Goal: Find specific page/section

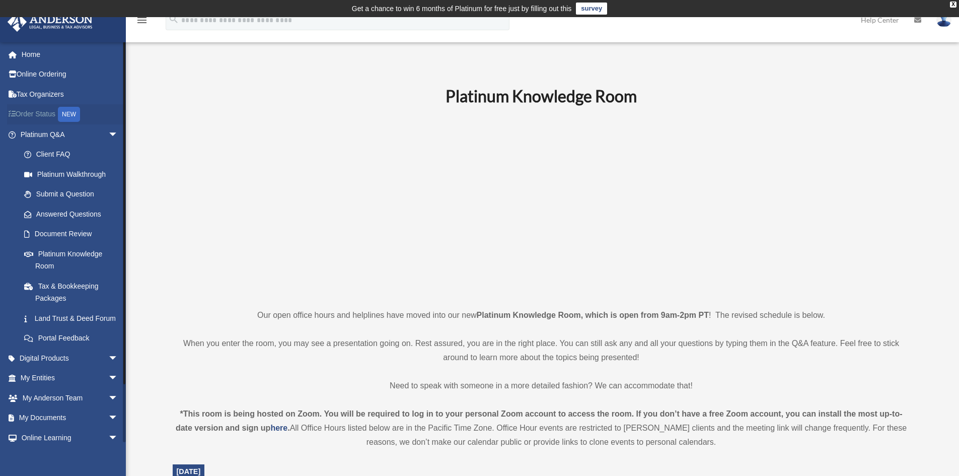
click at [55, 113] on link "Order Status NEW" at bounding box center [70, 114] width 126 height 21
click at [108, 369] on span "arrow_drop_down" at bounding box center [118, 358] width 20 height 21
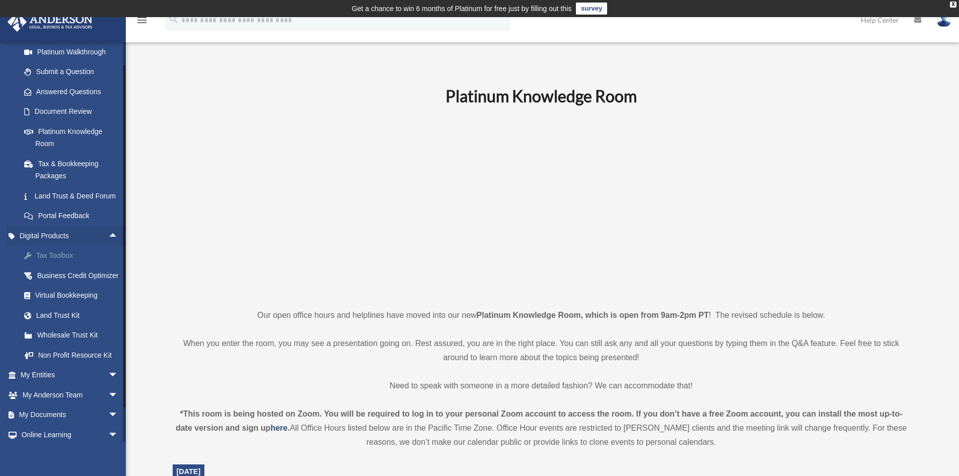
scroll to position [151, 0]
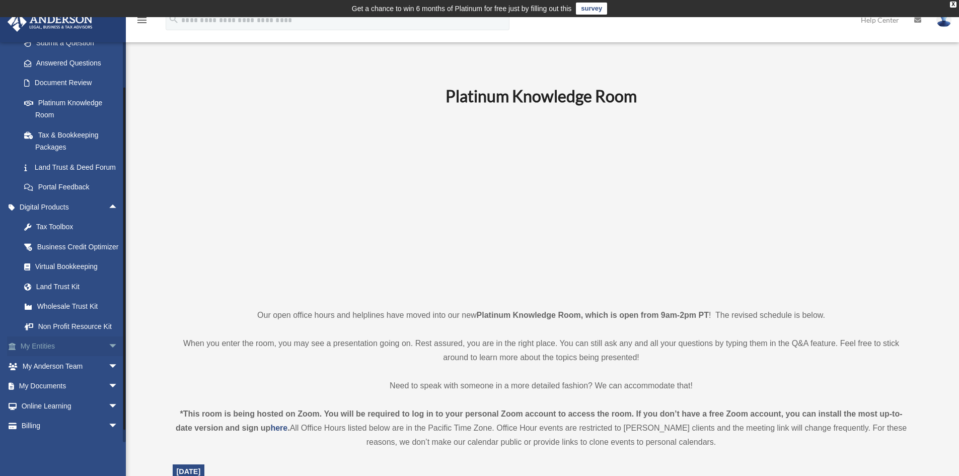
click at [89, 357] on link "My Entities arrow_drop_down" at bounding box center [70, 346] width 126 height 20
click at [108, 357] on span "arrow_drop_down" at bounding box center [118, 346] width 20 height 21
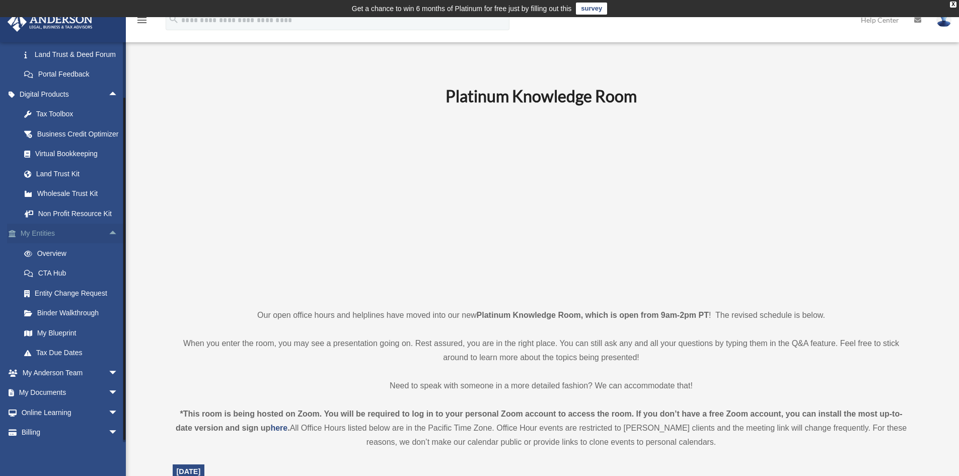
scroll to position [302, 0]
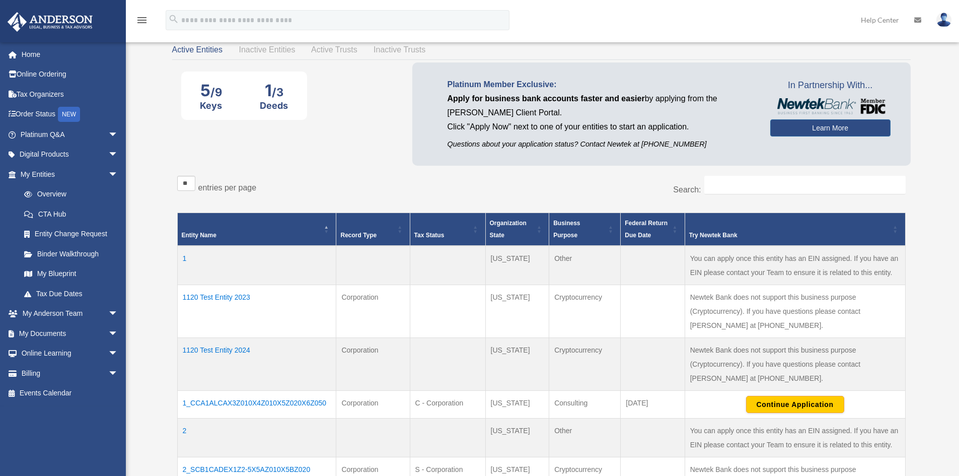
scroll to position [67, 0]
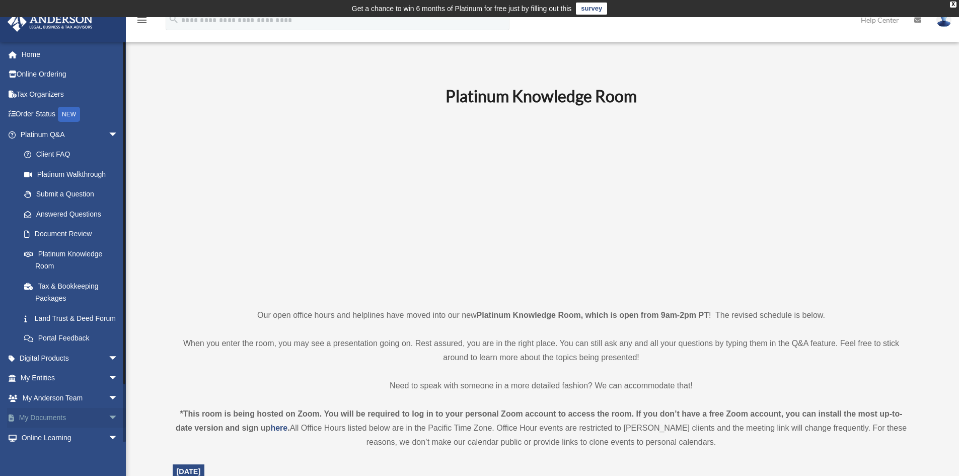
click at [108, 429] on span "arrow_drop_down" at bounding box center [118, 418] width 20 height 21
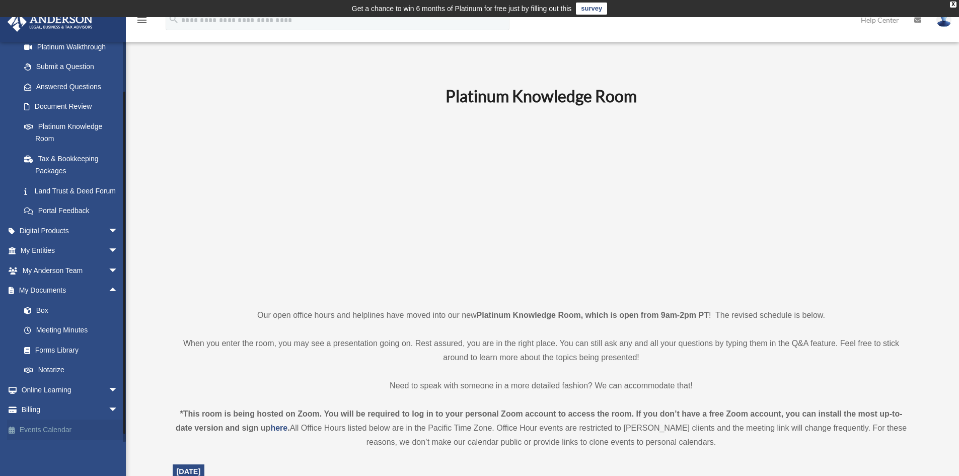
scroll to position [139, 0]
click at [66, 327] on link "Meeting Minutes" at bounding box center [73, 330] width 119 height 20
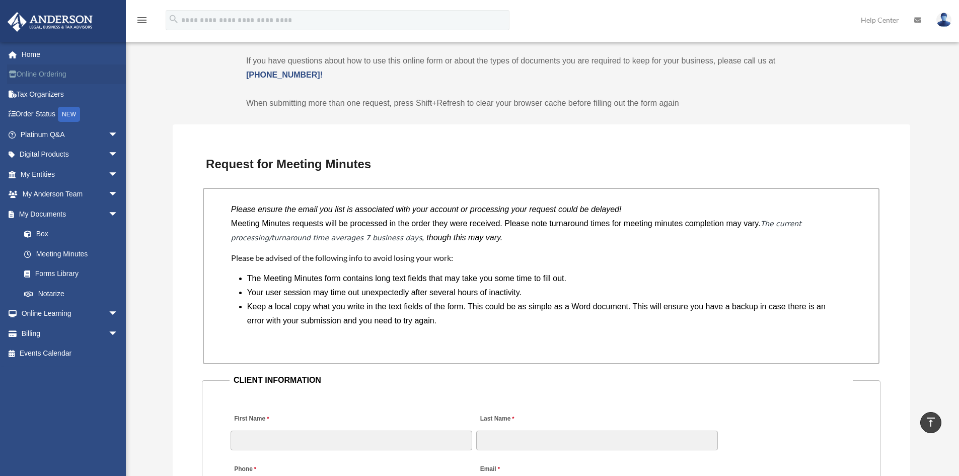
scroll to position [655, 0]
